Goal: Task Accomplishment & Management: Use online tool/utility

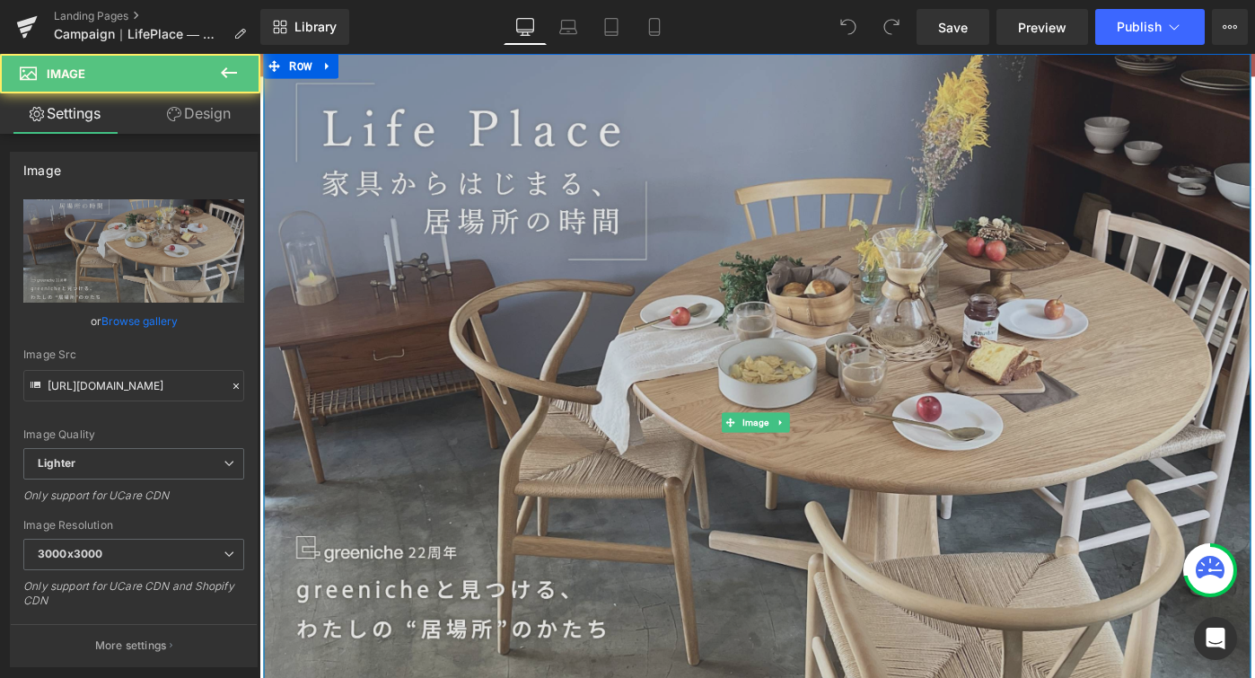
click at [751, 254] on img at bounding box center [802, 456] width 1077 height 804
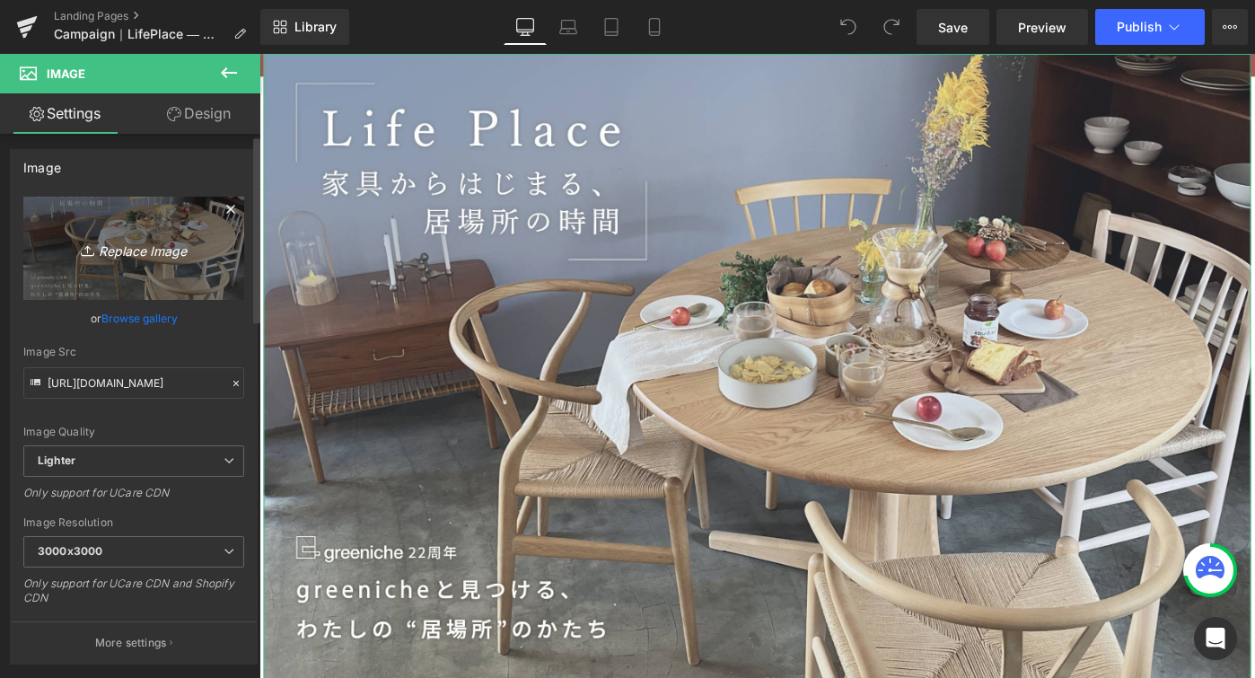
scroll to position [4, 0]
click at [87, 245] on icon at bounding box center [90, 250] width 18 height 18
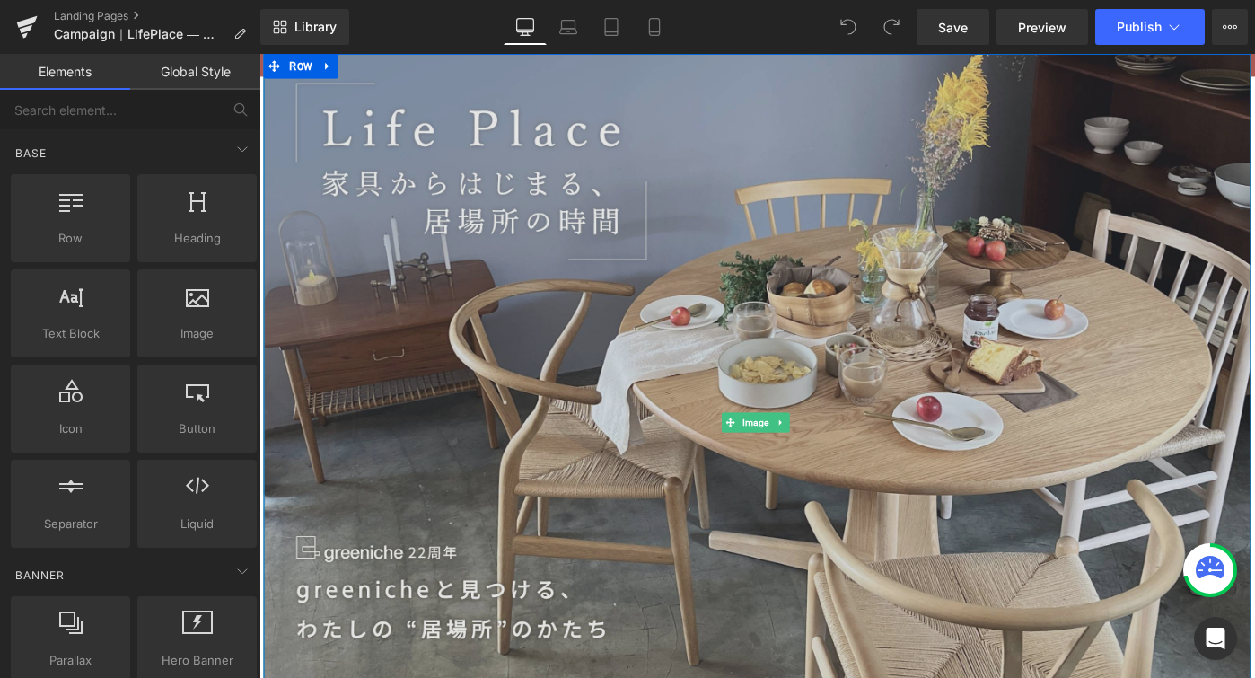
click at [506, 250] on img at bounding box center [802, 456] width 1077 height 804
